Goal: Task Accomplishment & Management: Manage account settings

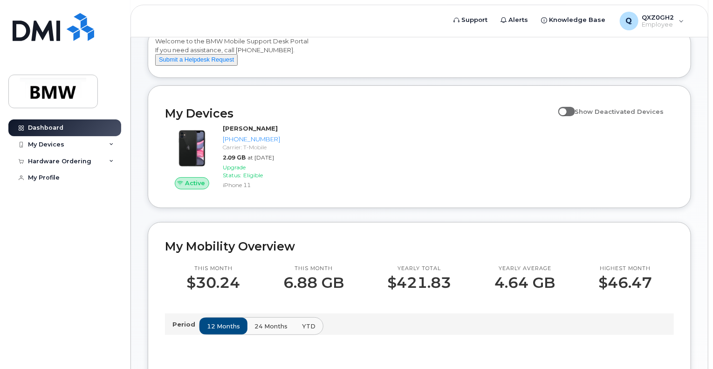
scroll to position [93, 0]
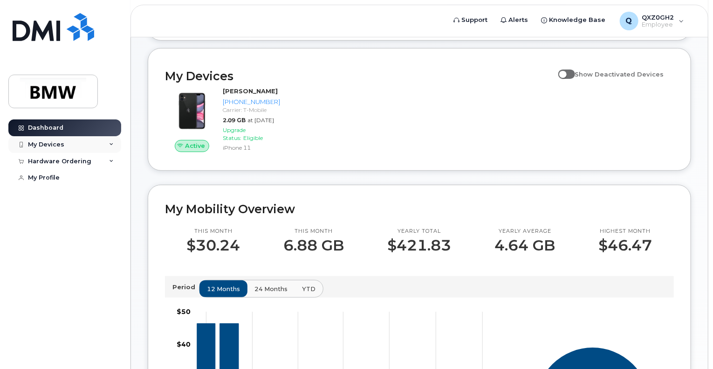
click at [54, 145] on div "My Devices" at bounding box center [46, 144] width 36 height 7
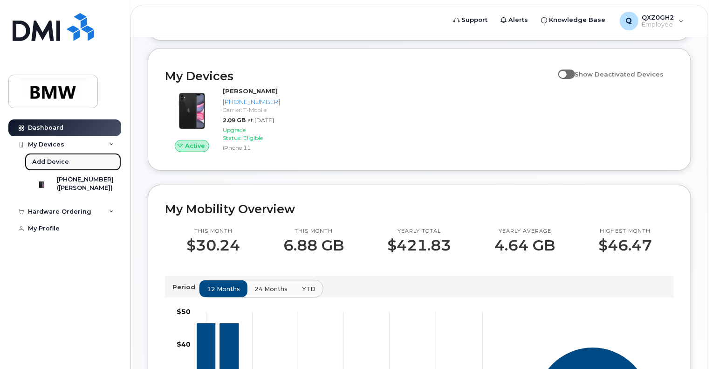
click at [57, 159] on div "Add Device" at bounding box center [50, 162] width 37 height 8
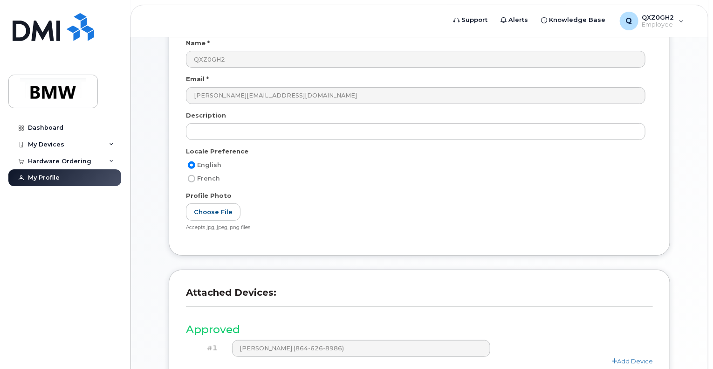
scroll to position [184, 0]
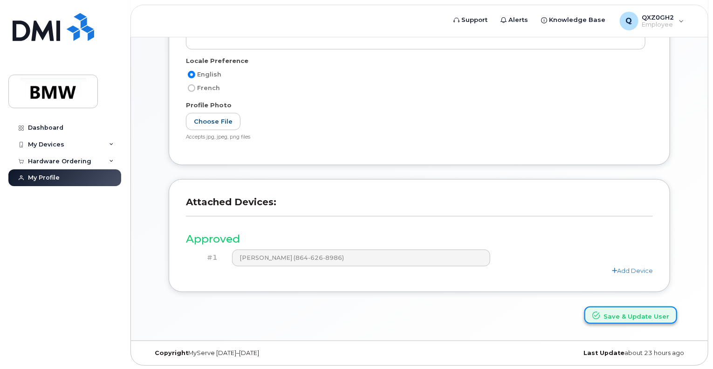
click at [640, 315] on button "Save & Update User" at bounding box center [631, 314] width 93 height 17
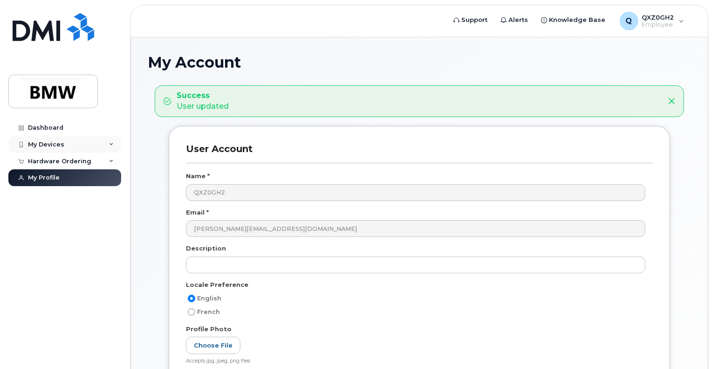
click at [113, 143] on icon at bounding box center [111, 144] width 5 height 5
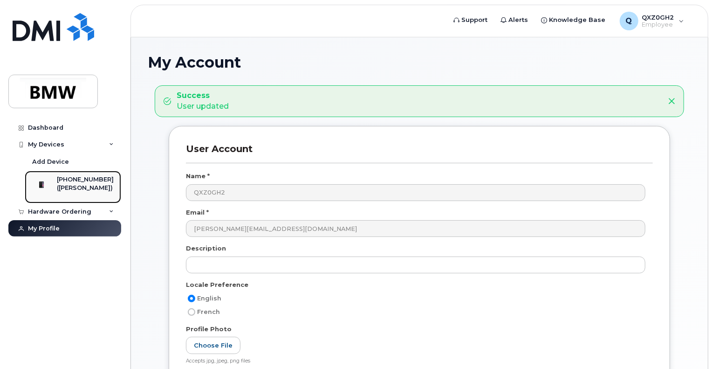
click at [84, 185] on div "([PERSON_NAME])" at bounding box center [85, 188] width 57 height 8
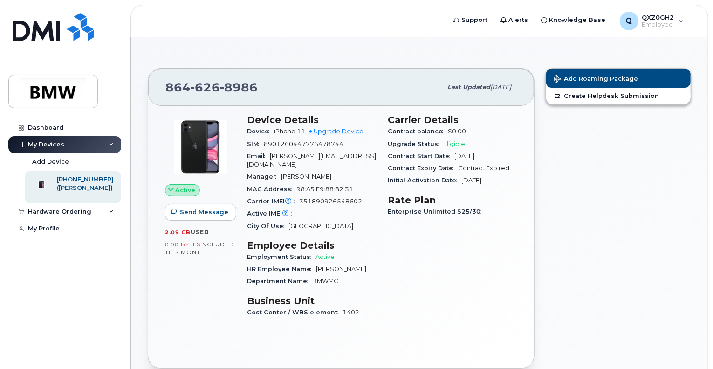
scroll to position [47, 0]
